Goal: Navigation & Orientation: Find specific page/section

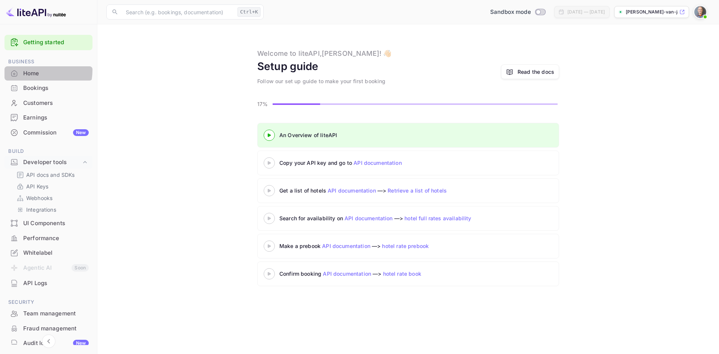
click at [26, 69] on div "Home" at bounding box center [56, 73] width 66 height 9
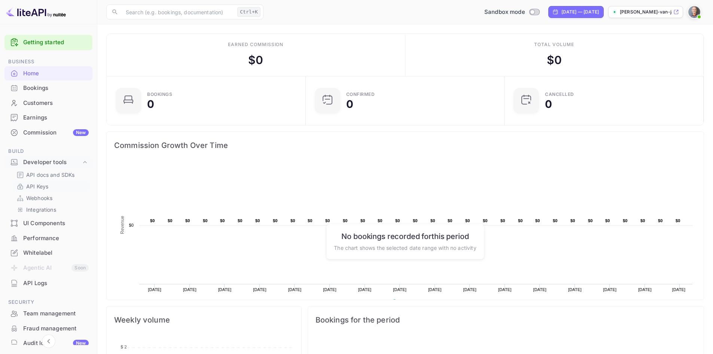
click at [38, 185] on p "API Keys" at bounding box center [37, 186] width 22 height 8
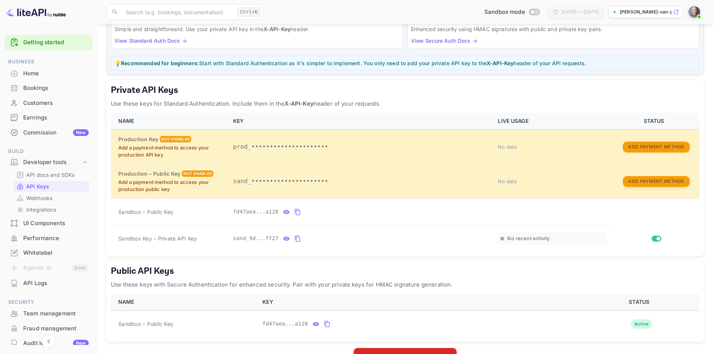
scroll to position [75, 0]
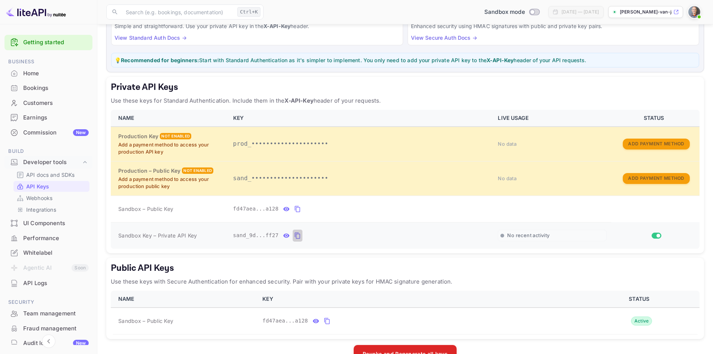
click at [295, 234] on icon "private api keys table" at bounding box center [297, 235] width 5 height 6
click at [45, 45] on link "Getting started" at bounding box center [56, 42] width 66 height 9
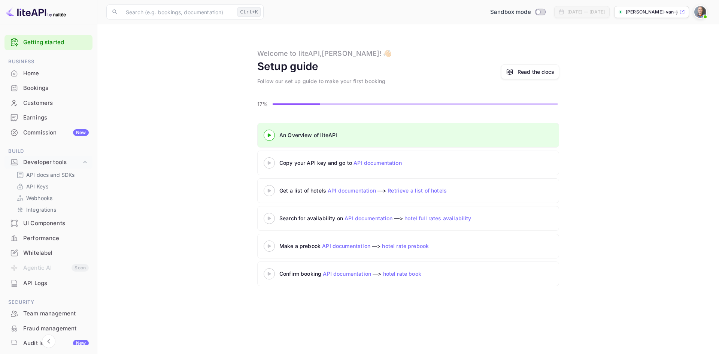
click at [529, 67] on link "Read the docs" at bounding box center [530, 71] width 58 height 15
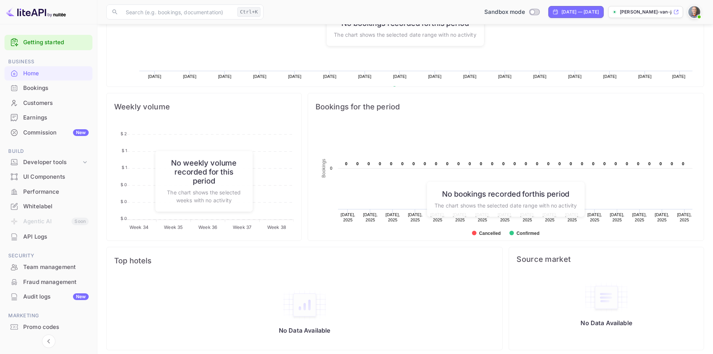
scroll to position [218, 0]
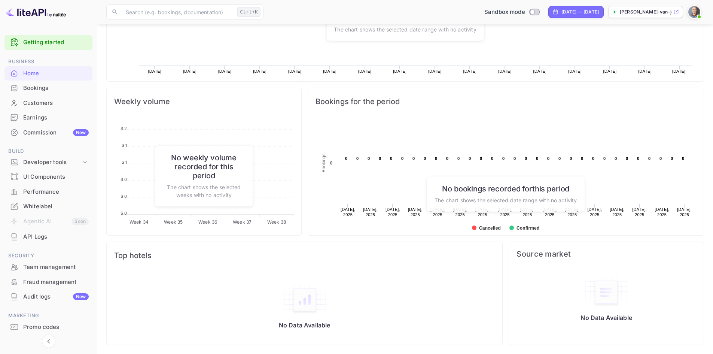
click at [43, 189] on div "Performance" at bounding box center [56, 192] width 66 height 9
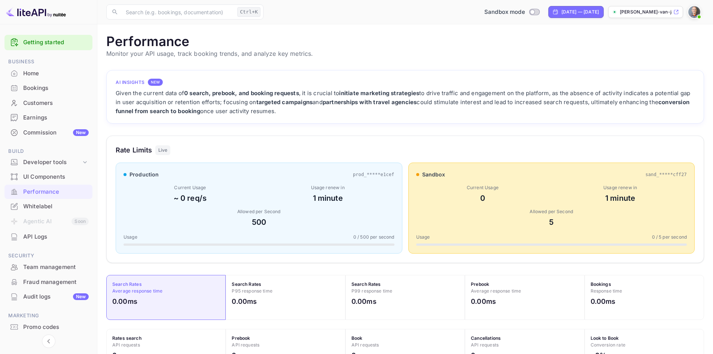
click at [39, 204] on div "Whitelabel" at bounding box center [56, 206] width 66 height 9
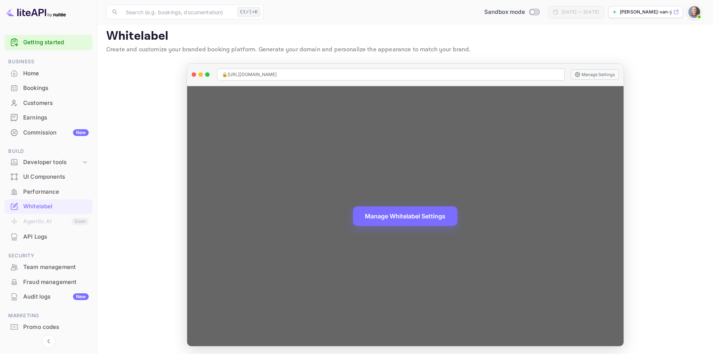
scroll to position [6, 0]
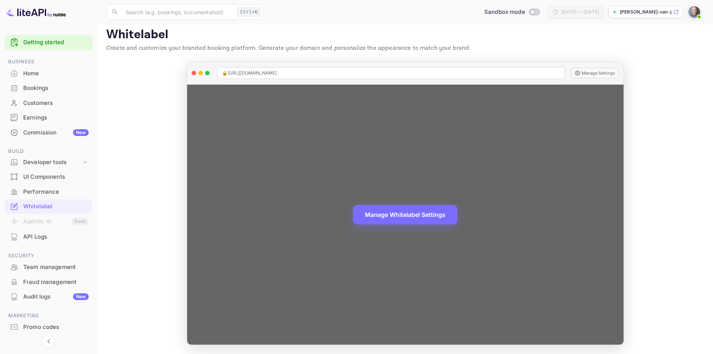
drag, startPoint x: 621, startPoint y: 168, endPoint x: 618, endPoint y: 212, distance: 44.3
click at [618, 212] on div "Manage Whitelabel Settings" at bounding box center [405, 215] width 436 height 260
click at [594, 74] on button "Manage Settings" at bounding box center [595, 73] width 48 height 10
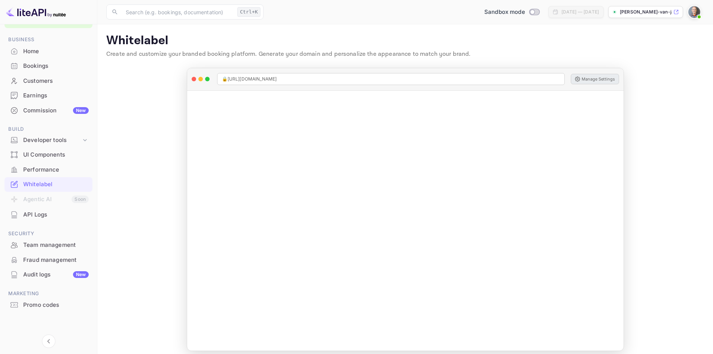
scroll to position [0, 0]
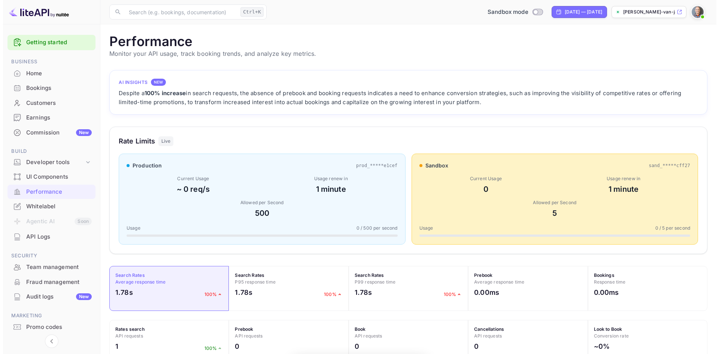
scroll to position [187, 592]
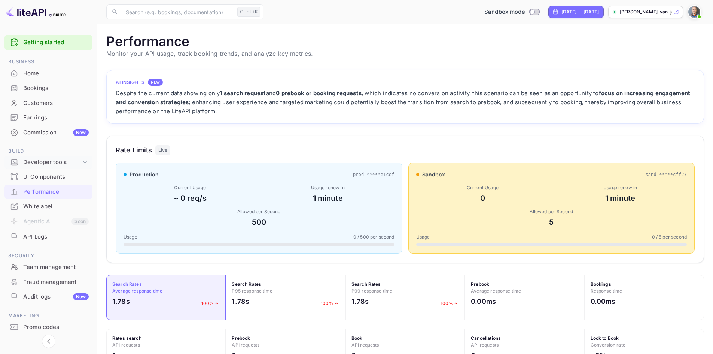
click at [55, 161] on div "Developer tools" at bounding box center [52, 162] width 58 height 9
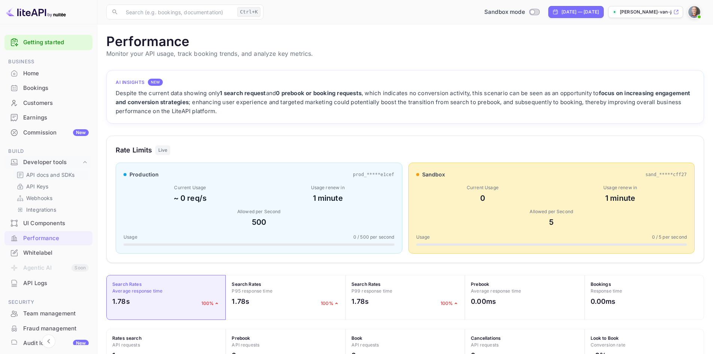
click at [51, 177] on p "API docs and SDKs" at bounding box center [50, 175] width 49 height 8
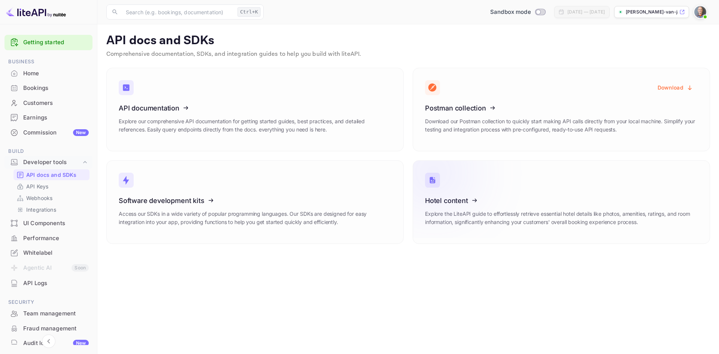
click at [454, 203] on icon at bounding box center [471, 199] width 116 height 77
